Goal: Find specific page/section: Find specific page/section

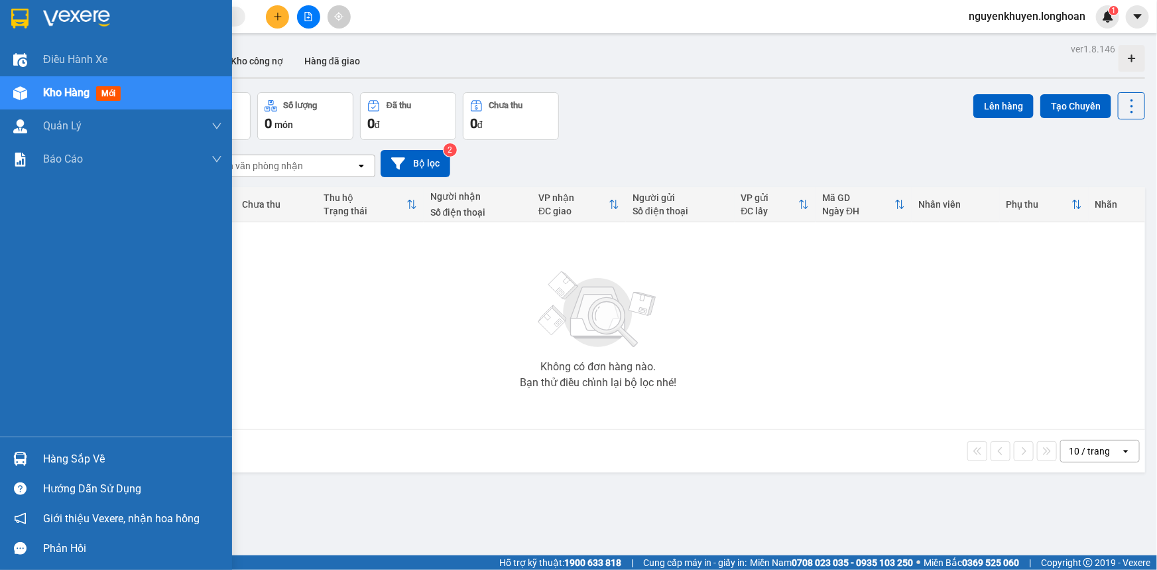
click at [67, 460] on div "Hàng sắp về" at bounding box center [132, 459] width 179 height 20
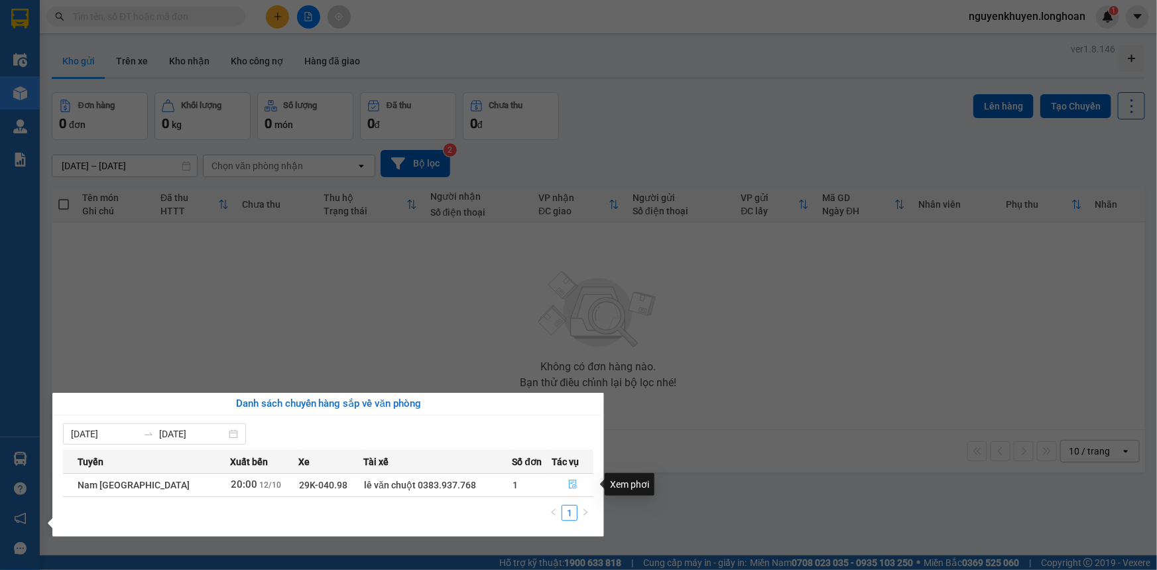
click at [574, 483] on icon "file-done" at bounding box center [572, 484] width 9 height 9
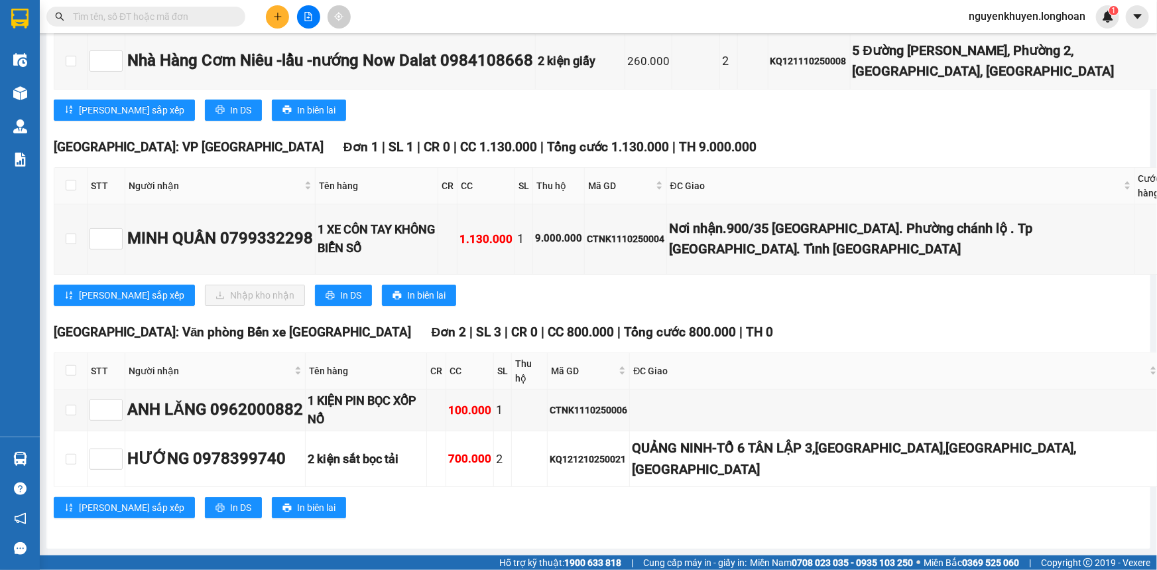
scroll to position [3159, 0]
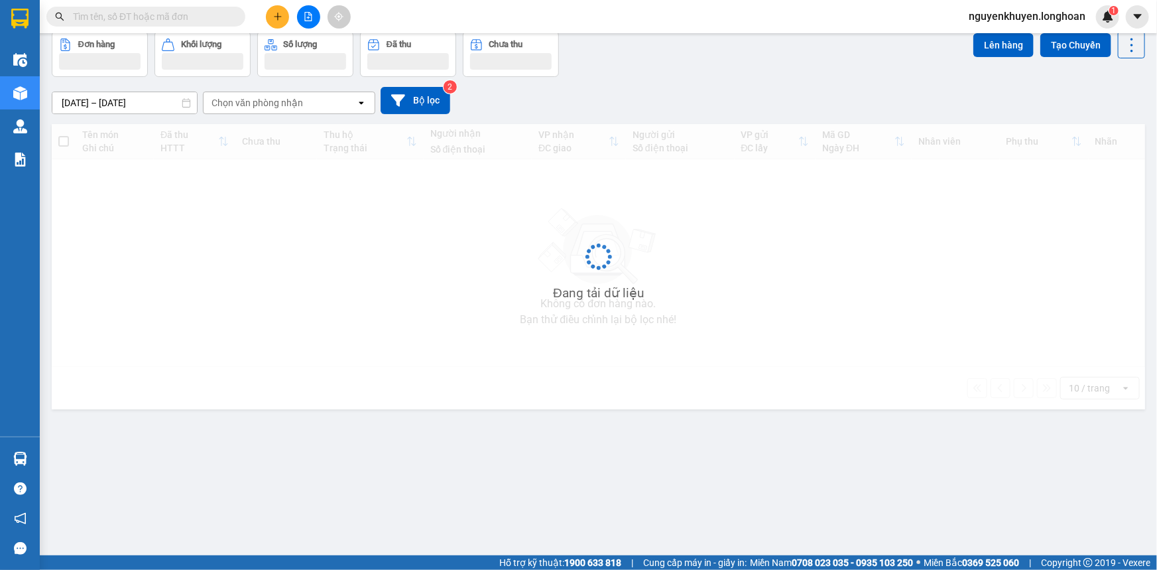
scroll to position [60, 0]
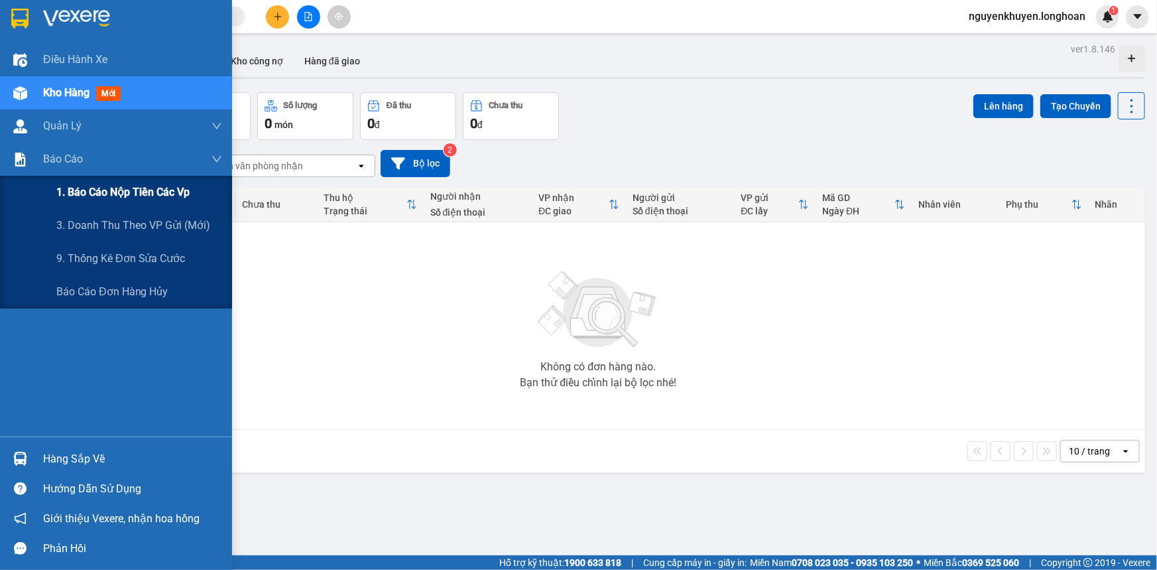
click at [133, 202] on div "1. Báo cáo nộp tiền các vp" at bounding box center [139, 192] width 166 height 33
click at [94, 192] on span "1. Báo cáo nộp tiền các vp" at bounding box center [122, 192] width 133 height 17
